Goal: Navigation & Orientation: Find specific page/section

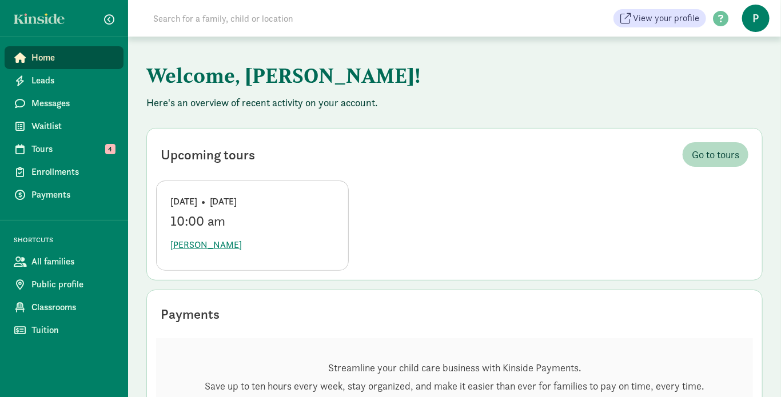
scroll to position [57, 0]
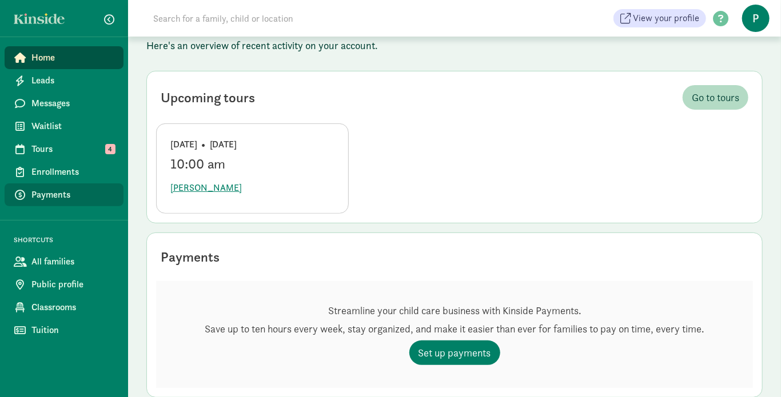
click at [58, 193] on span "Payments" at bounding box center [72, 195] width 83 height 14
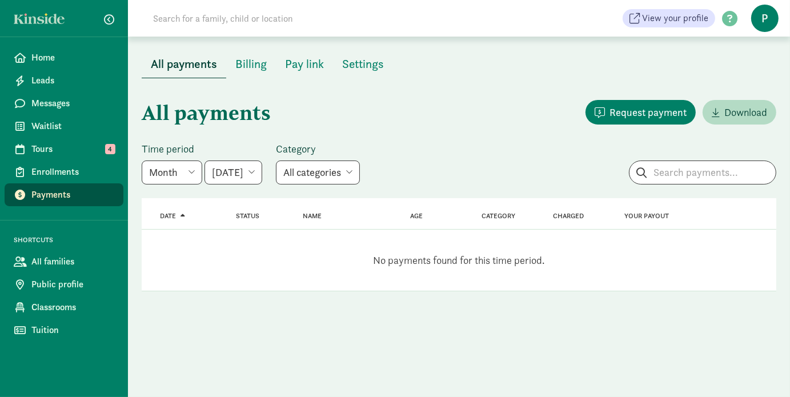
click at [262, 171] on select "June 2025 July 2025 August 2025 September 2025 October 2025 November 2025 Decem…" at bounding box center [234, 173] width 58 height 24
select select "2025-08-01"
click at [205, 161] on select "June 2025 July 2025 August 2025 September 2025 October 2025 November 2025 Decem…" at bounding box center [234, 173] width 58 height 24
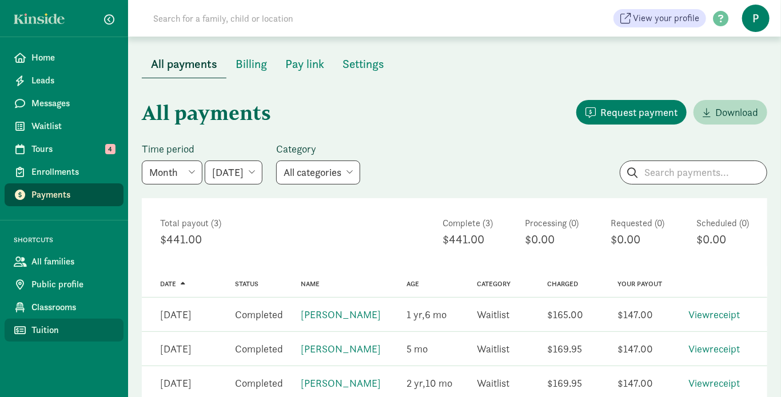
click at [53, 331] on span "Tuition" at bounding box center [72, 330] width 83 height 14
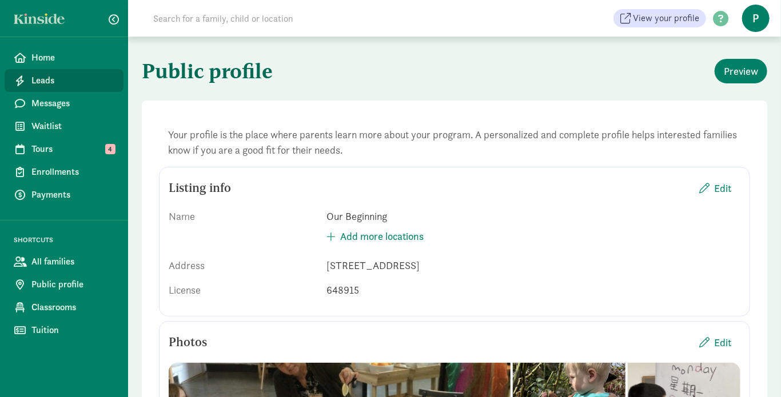
click at [42, 74] on span "Leads" at bounding box center [72, 81] width 83 height 14
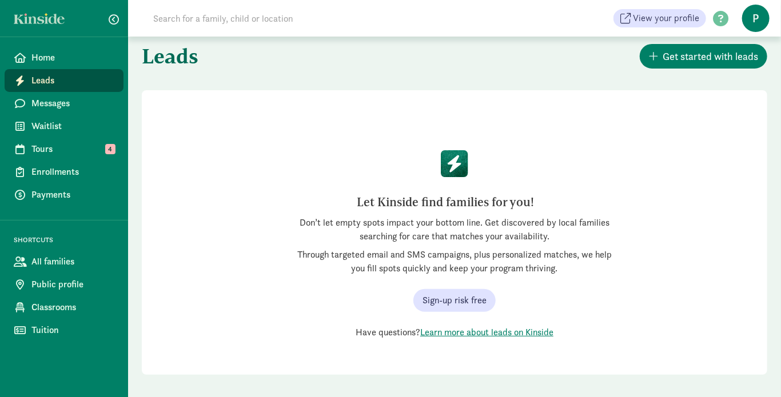
scroll to position [23, 0]
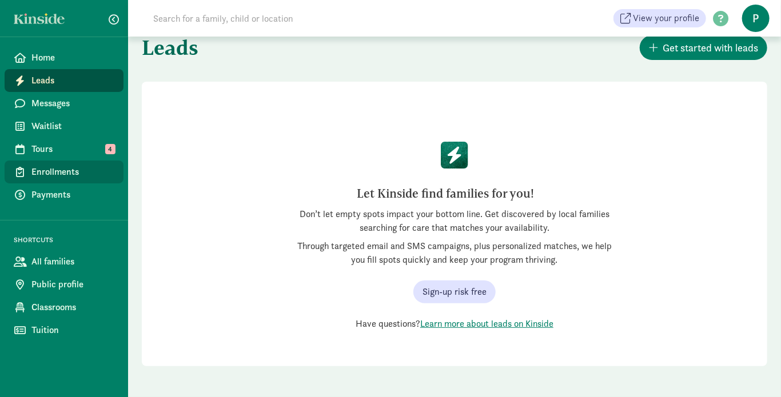
click at [57, 175] on span "Enrollments" at bounding box center [72, 172] width 83 height 14
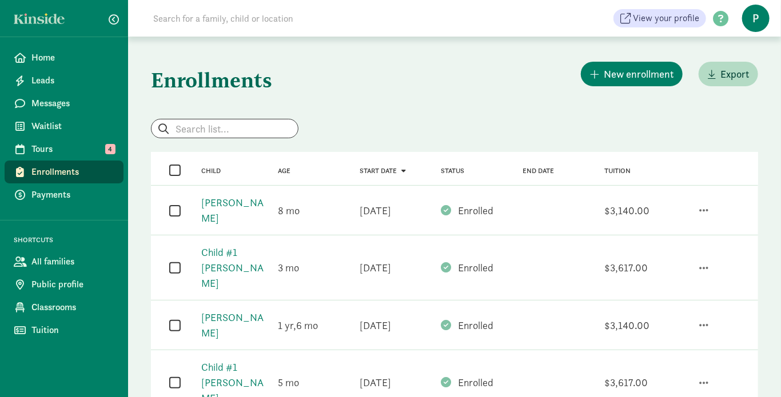
click at [406, 86] on div "Enrollments New enrollment Export" at bounding box center [454, 88] width 607 height 59
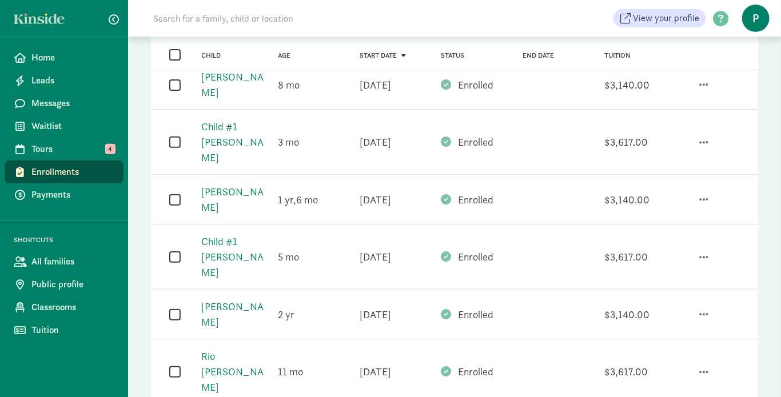
scroll to position [69, 0]
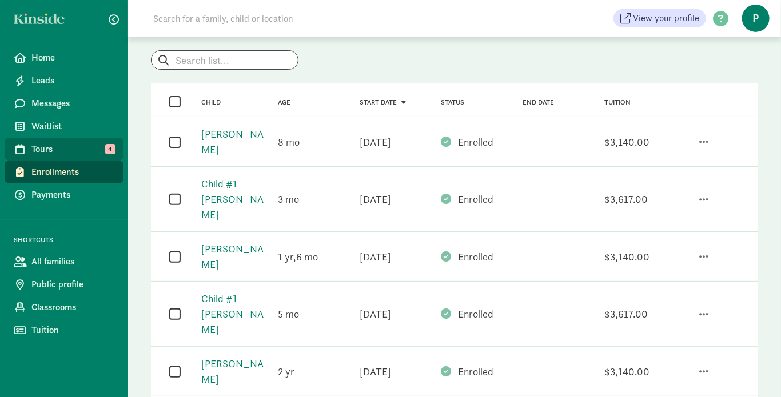
click at [44, 154] on span "Tours" at bounding box center [72, 149] width 83 height 14
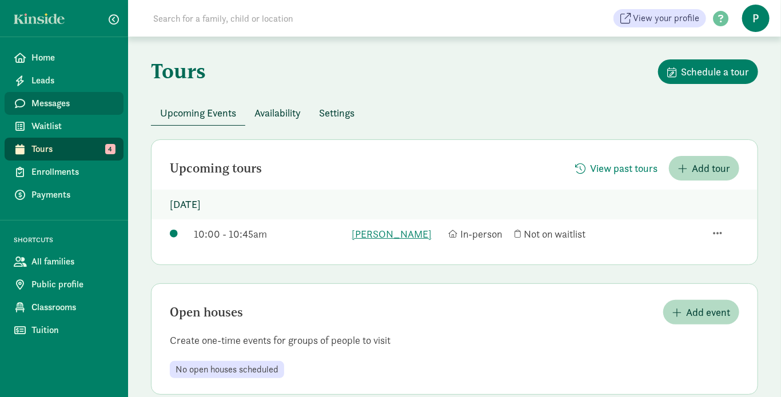
click at [43, 108] on span "Messages" at bounding box center [72, 104] width 83 height 14
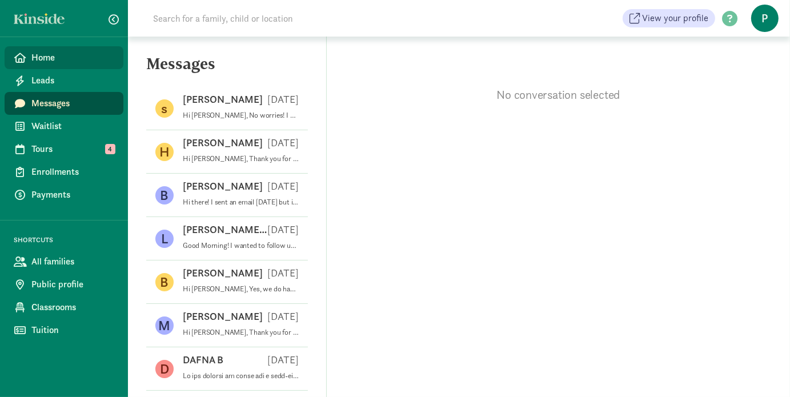
click at [41, 65] on link "Home" at bounding box center [64, 57] width 119 height 23
